Goal: Task Accomplishment & Management: Complete application form

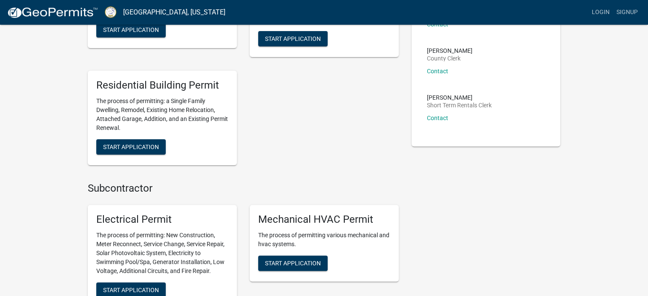
scroll to position [256, 0]
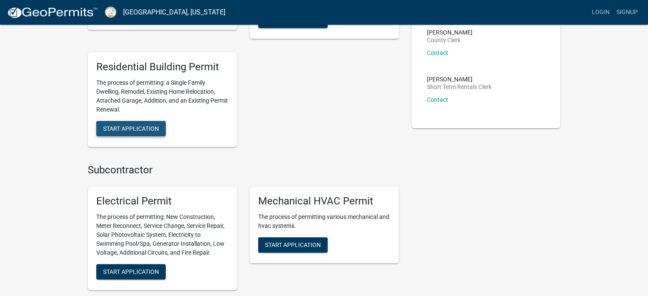
click at [135, 127] on span "Start Application" at bounding box center [131, 128] width 56 height 7
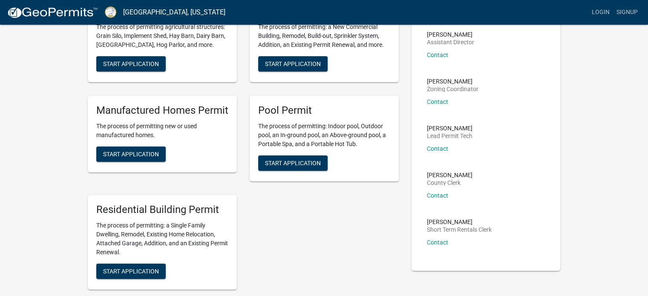
scroll to position [128, 0]
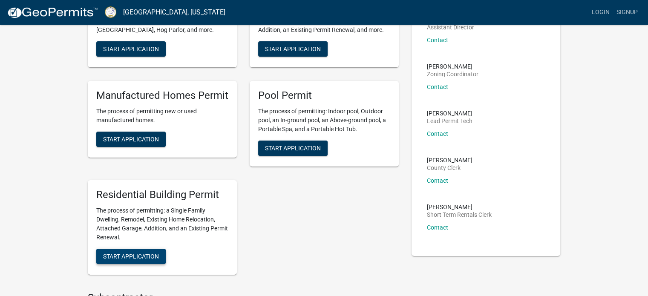
click at [147, 259] on span "Start Application" at bounding box center [131, 256] width 56 height 7
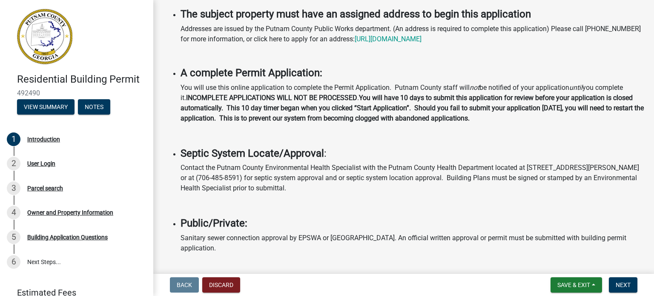
scroll to position [128, 0]
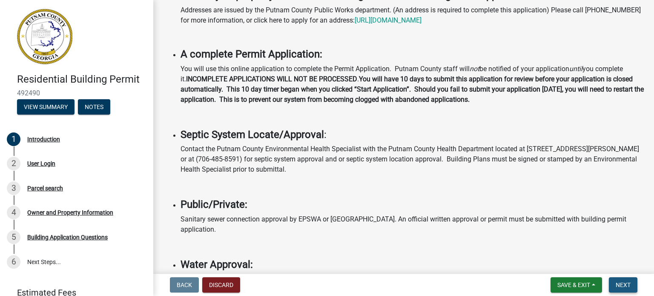
click at [624, 280] on button "Next" at bounding box center [623, 284] width 29 height 15
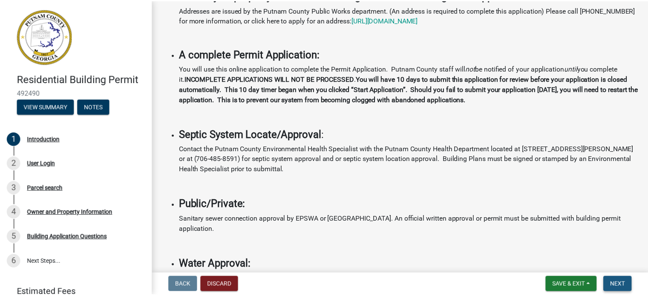
scroll to position [0, 0]
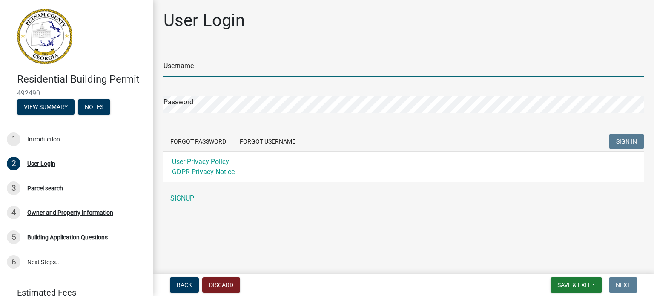
click at [241, 64] on input "Username" at bounding box center [404, 68] width 480 height 17
type input "youngmasonry"
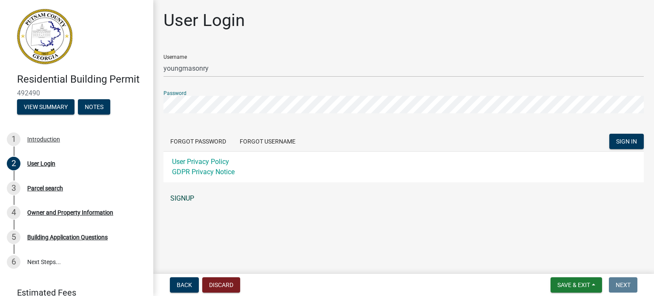
click at [171, 198] on link "SIGNUP" at bounding box center [404, 198] width 480 height 17
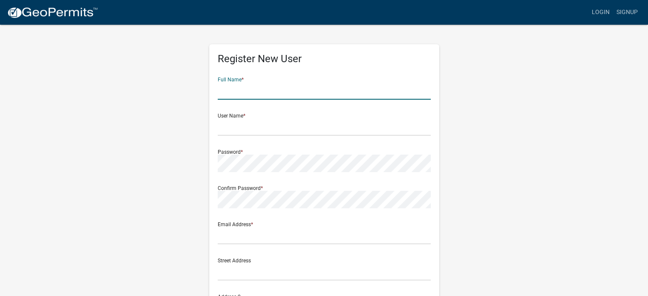
click at [237, 96] on input "text" at bounding box center [324, 90] width 213 height 17
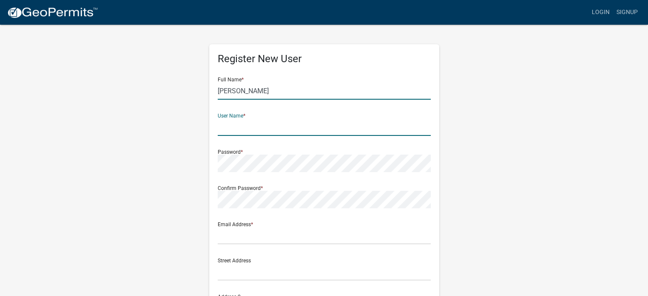
click at [257, 95] on input "[PERSON_NAME]" at bounding box center [324, 90] width 213 height 17
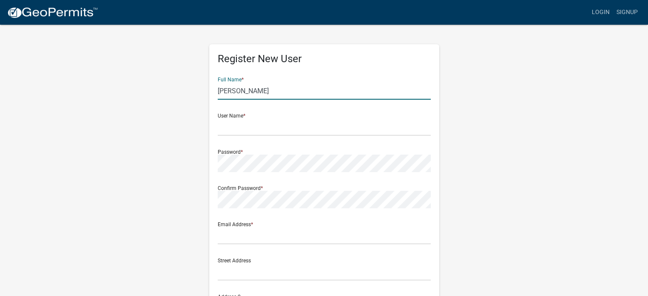
type input "[PERSON_NAME]"
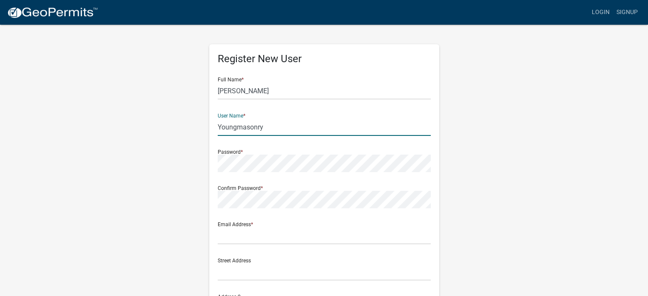
type input "Youngmasonry"
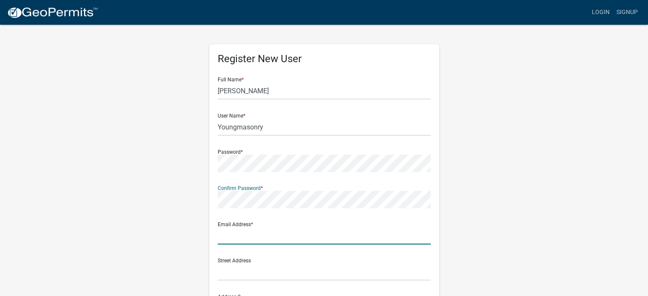
click at [242, 235] on input "text" at bounding box center [324, 235] width 213 height 17
type input "[EMAIL_ADDRESS][DOMAIN_NAME]"
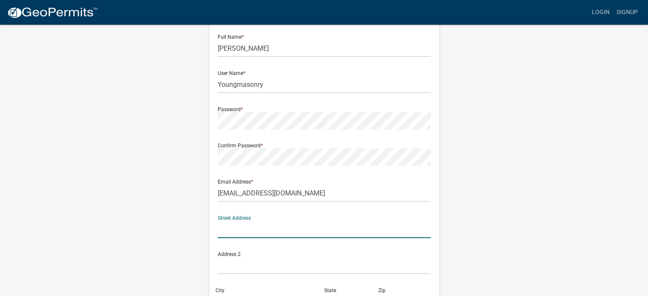
click at [263, 224] on input "text" at bounding box center [324, 229] width 213 height 17
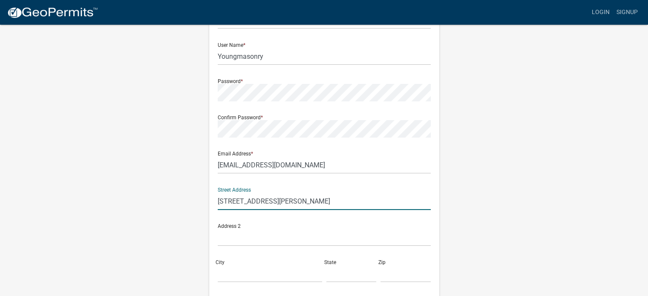
scroll to position [128, 0]
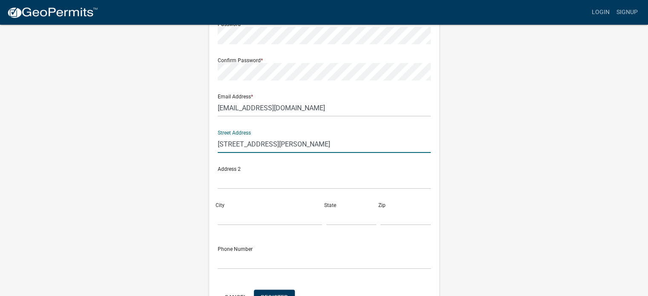
type input "[STREET_ADDRESS][PERSON_NAME]"
click at [262, 214] on input "City" at bounding box center [270, 216] width 104 height 17
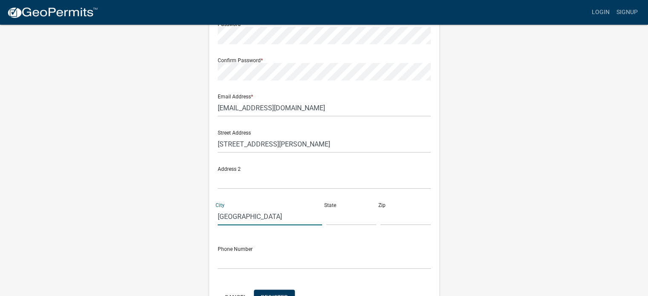
type input "[GEOGRAPHIC_DATA]"
type input "GA"
type input "31061"
click at [245, 248] on div "Phone Number" at bounding box center [324, 254] width 213 height 29
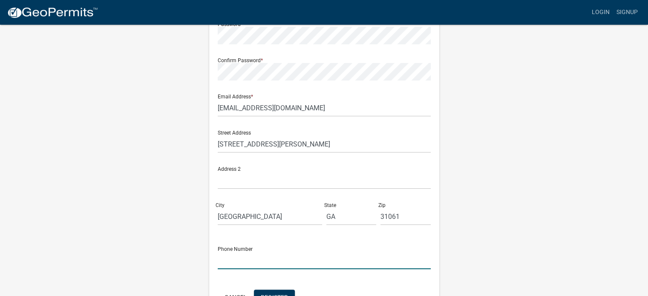
click at [244, 259] on input "text" at bounding box center [324, 260] width 213 height 17
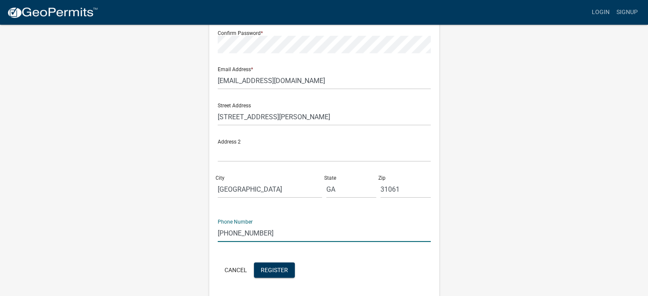
scroll to position [170, 0]
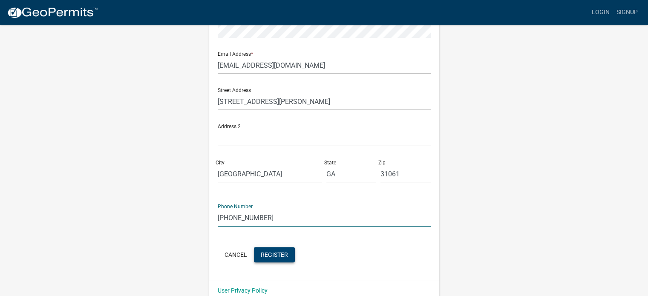
type input "[PHONE_NUMBER]"
click at [283, 256] on span "Register" at bounding box center [274, 254] width 27 height 7
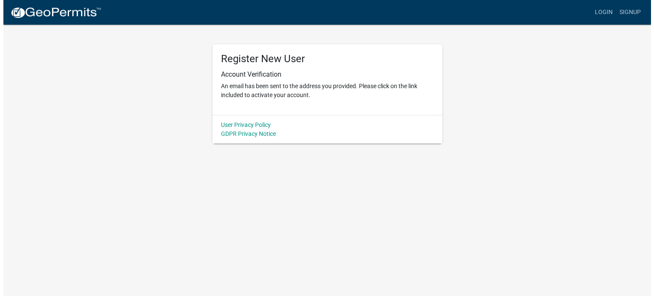
scroll to position [0, 0]
click at [613, 11] on link "Login" at bounding box center [607, 12] width 25 height 16
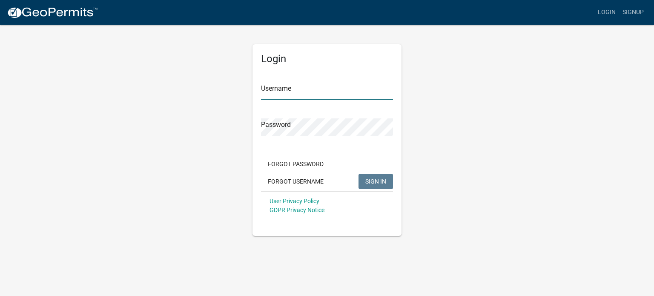
click at [370, 84] on input "Username" at bounding box center [327, 90] width 132 height 17
type input "youngmasonry"
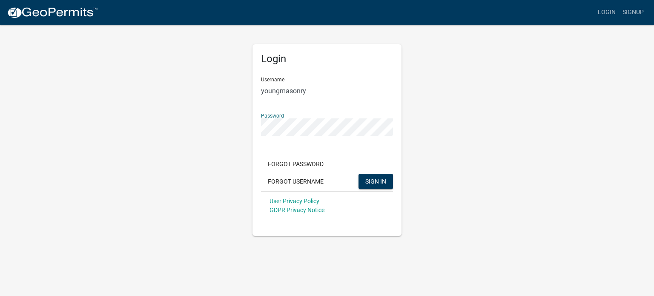
click at [359, 174] on button "SIGN IN" at bounding box center [376, 181] width 34 height 15
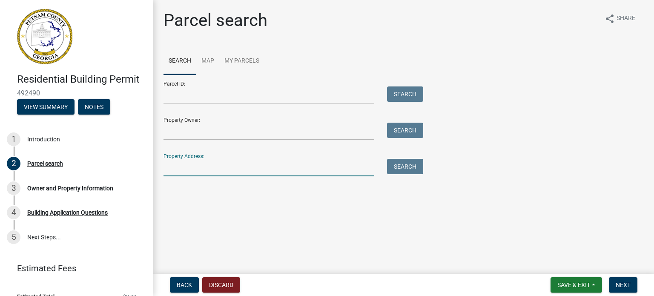
click at [303, 163] on input "Property Address:" at bounding box center [269, 167] width 211 height 17
type input "105 S Leisure Lane Milledgeville GA"
click at [411, 167] on button "Search" at bounding box center [405, 166] width 36 height 15
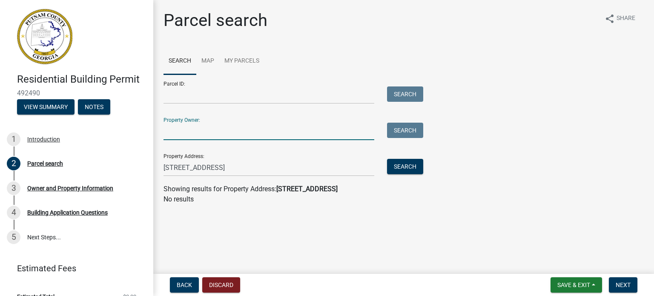
click at [308, 135] on input "Property Owner:" at bounding box center [269, 131] width 211 height 17
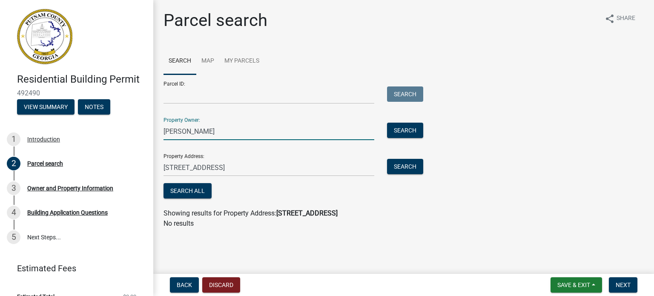
type input "Linda DeGennaro"
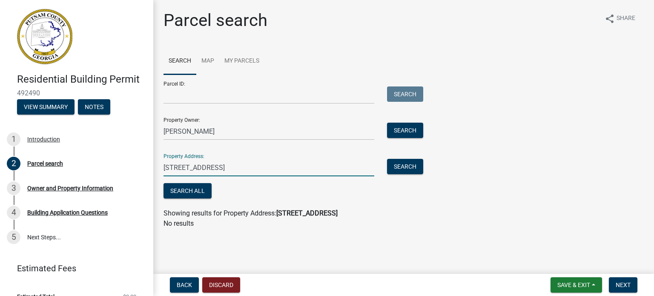
drag, startPoint x: 309, startPoint y: 164, endPoint x: 260, endPoint y: 167, distance: 49.0
click at [259, 163] on input "105 S Leisure Lane Milledgeville GA" at bounding box center [269, 167] width 211 height 17
type input "1"
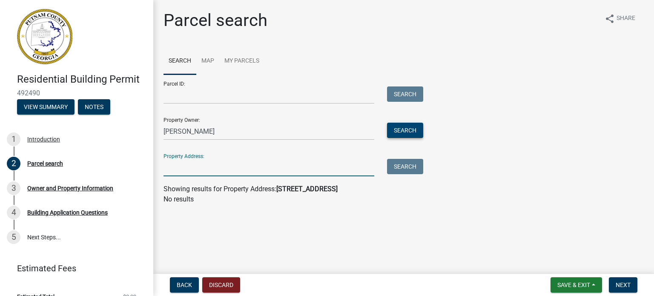
click at [391, 126] on button "Search" at bounding box center [405, 130] width 36 height 15
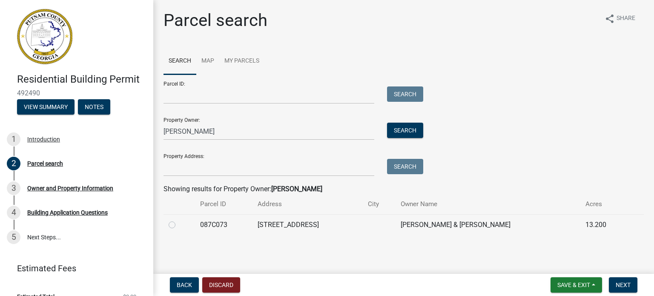
click at [179, 220] on label at bounding box center [179, 220] width 0 height 0
click at [179, 225] on input "radio" at bounding box center [182, 223] width 6 height 6
radio input "true"
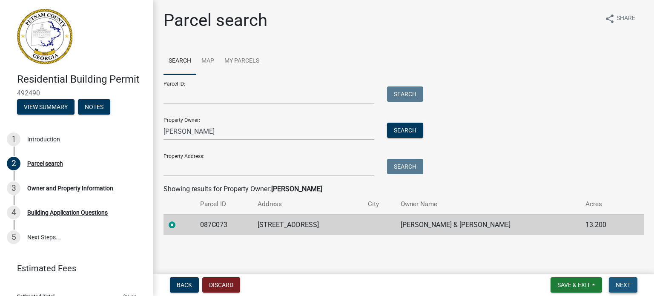
click at [628, 286] on span "Next" at bounding box center [623, 285] width 15 height 7
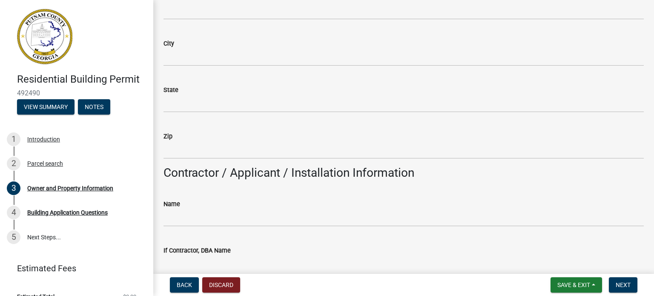
scroll to position [554, 0]
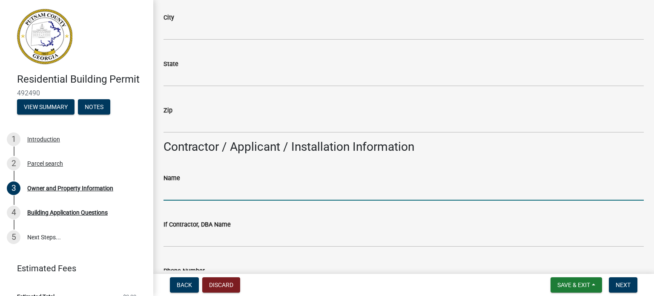
click at [203, 190] on input "Name" at bounding box center [404, 191] width 480 height 17
type input "o"
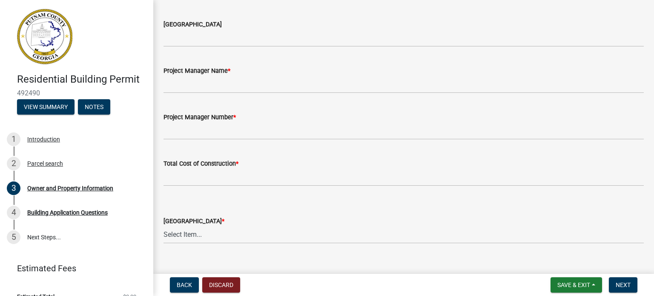
scroll to position [1363, 0]
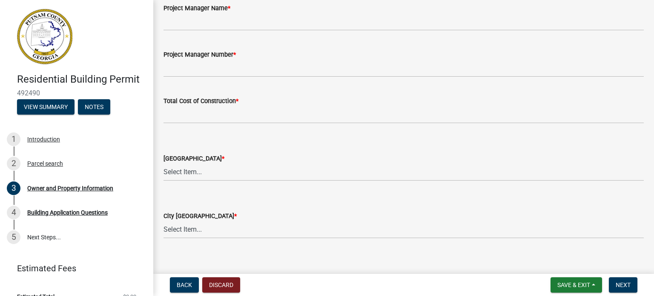
type input "Home Owner"
click at [180, 172] on select "Select Item... AG-1 R-1R R-1 R-2 MHP RM-1 RM-3 C-1 C-2 I-M PUD N/A" at bounding box center [404, 172] width 480 height 17
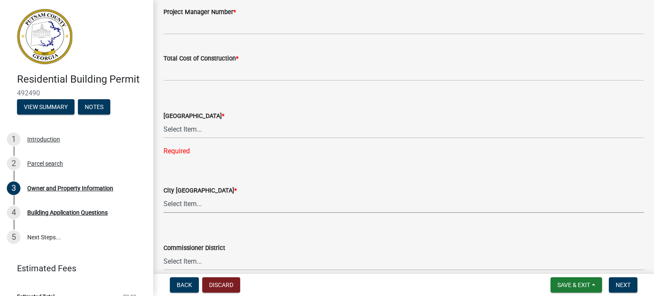
click at [182, 204] on select "Select Item... A-1 A-2 R-1 R-2 R-3 R-4 MHP C-1 C-2 I-1 I-2 DB FH H-P N/A" at bounding box center [404, 203] width 480 height 17
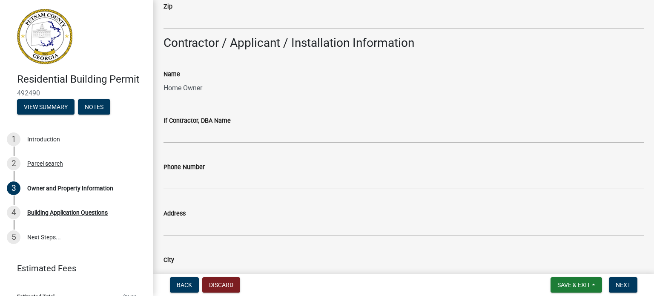
scroll to position [596, 0]
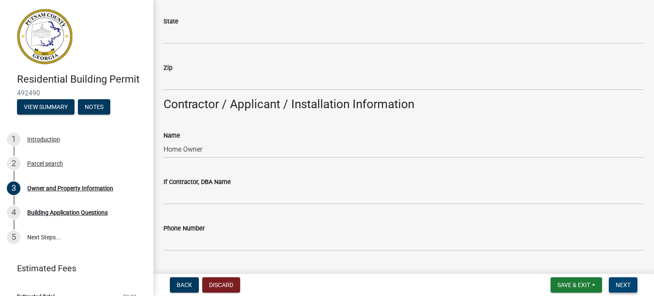
click at [627, 283] on span "Next" at bounding box center [623, 285] width 15 height 7
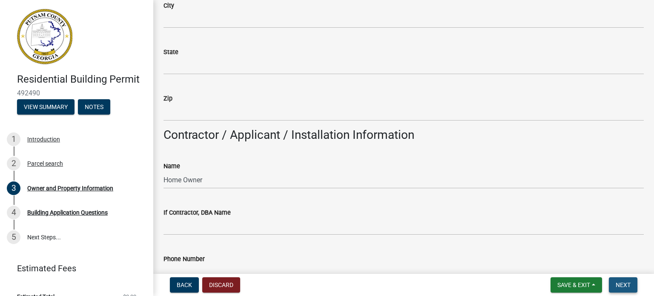
scroll to position [627, 0]
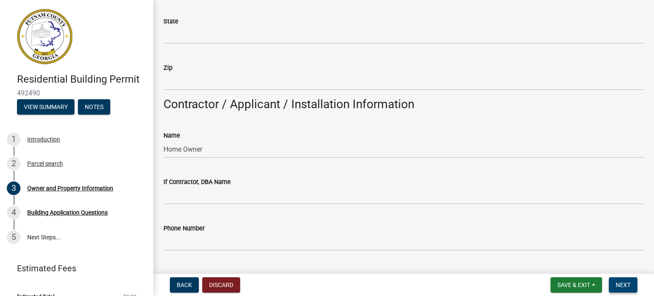
click at [620, 279] on button "Next" at bounding box center [623, 284] width 29 height 15
click at [51, 213] on div "Building Application Questions" at bounding box center [67, 213] width 80 height 6
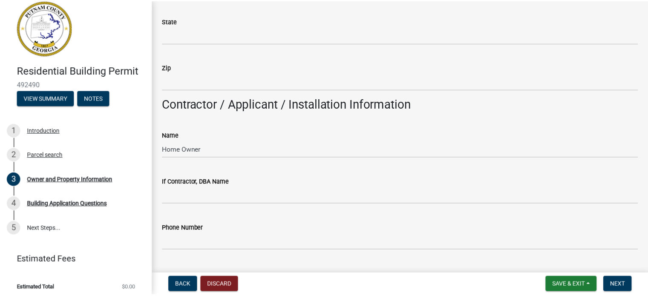
scroll to position [14, 0]
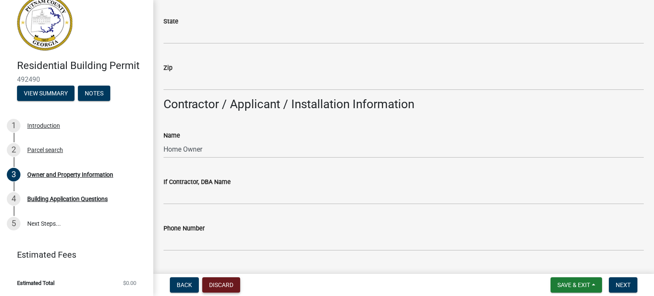
click at [213, 282] on button "Discard" at bounding box center [221, 284] width 38 height 15
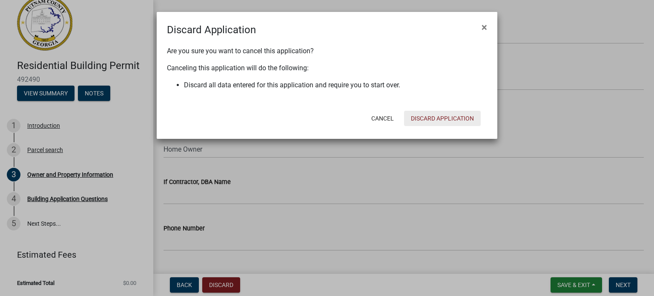
click at [445, 119] on button "Discard Application" at bounding box center [442, 118] width 77 height 15
